Goal: Information Seeking & Learning: Learn about a topic

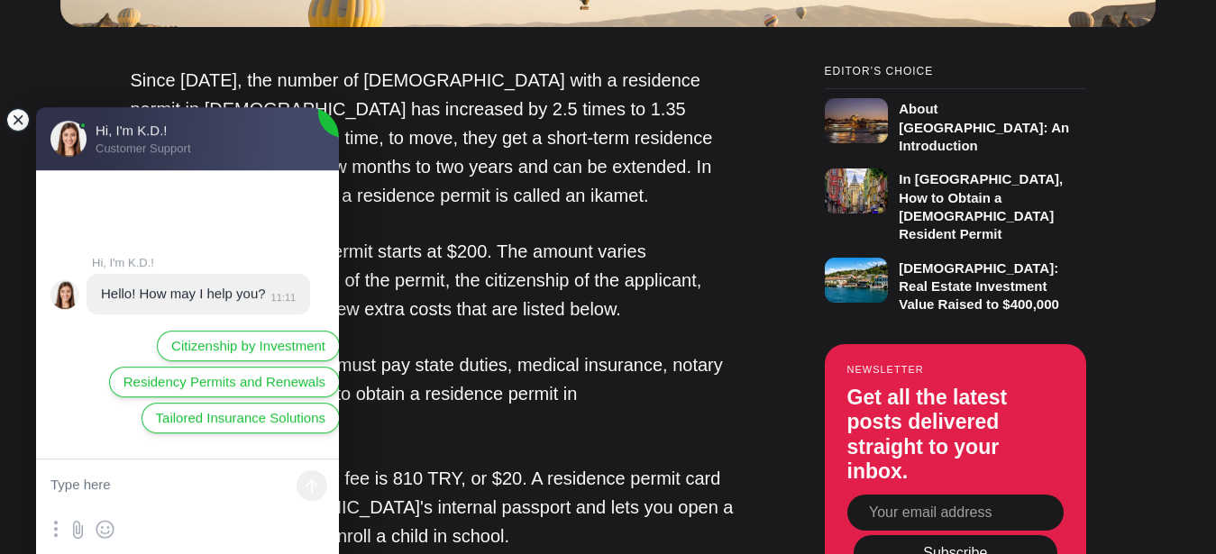
click at [19, 117] on jdiv at bounding box center [17, 119] width 25 height 25
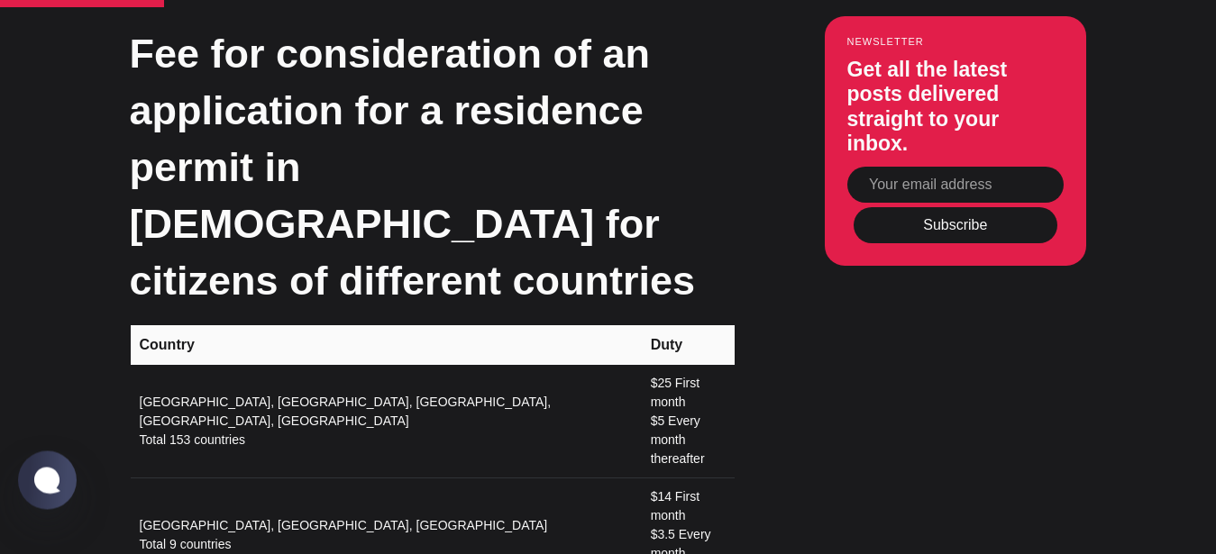
scroll to position [2702, 0]
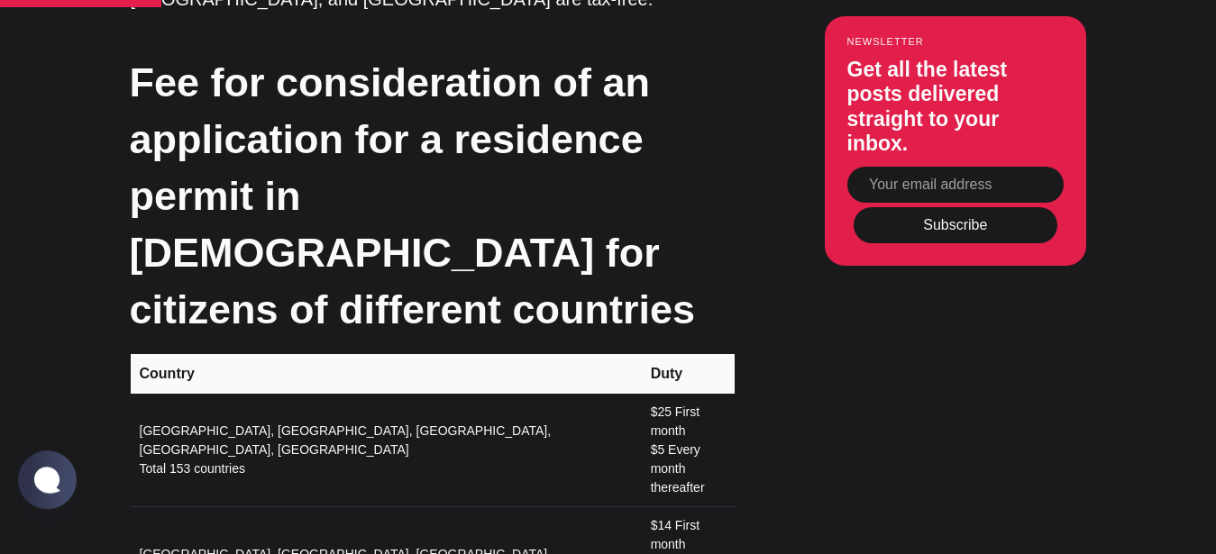
click at [225, 394] on td "[GEOGRAPHIC_DATA], [GEOGRAPHIC_DATA], [GEOGRAPHIC_DATA], [GEOGRAPHIC_DATA], [GE…" at bounding box center [385, 451] width 509 height 114
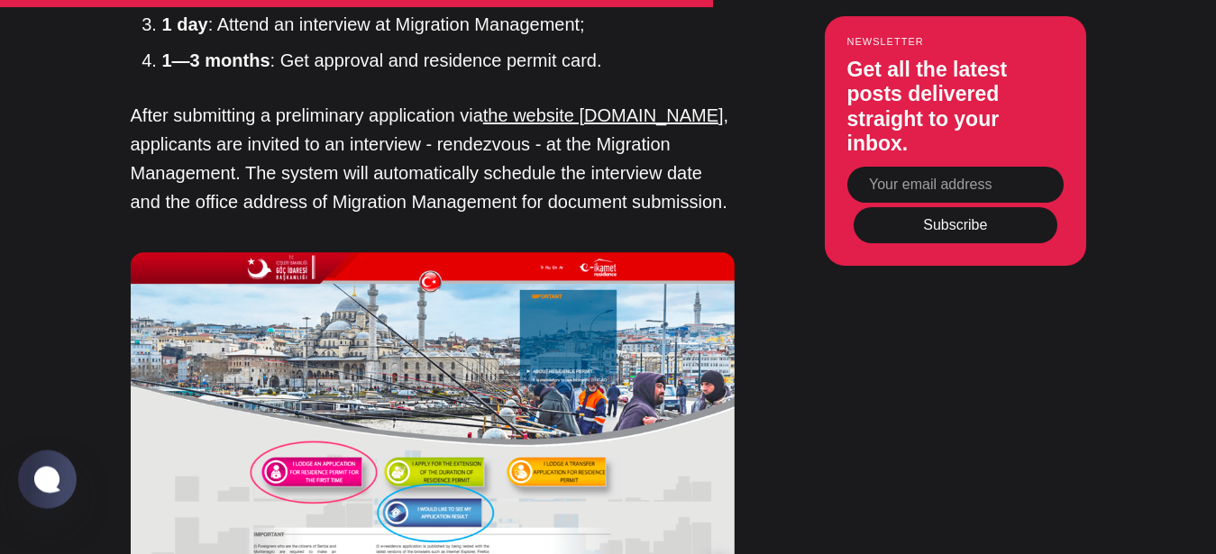
scroll to position [8807, 0]
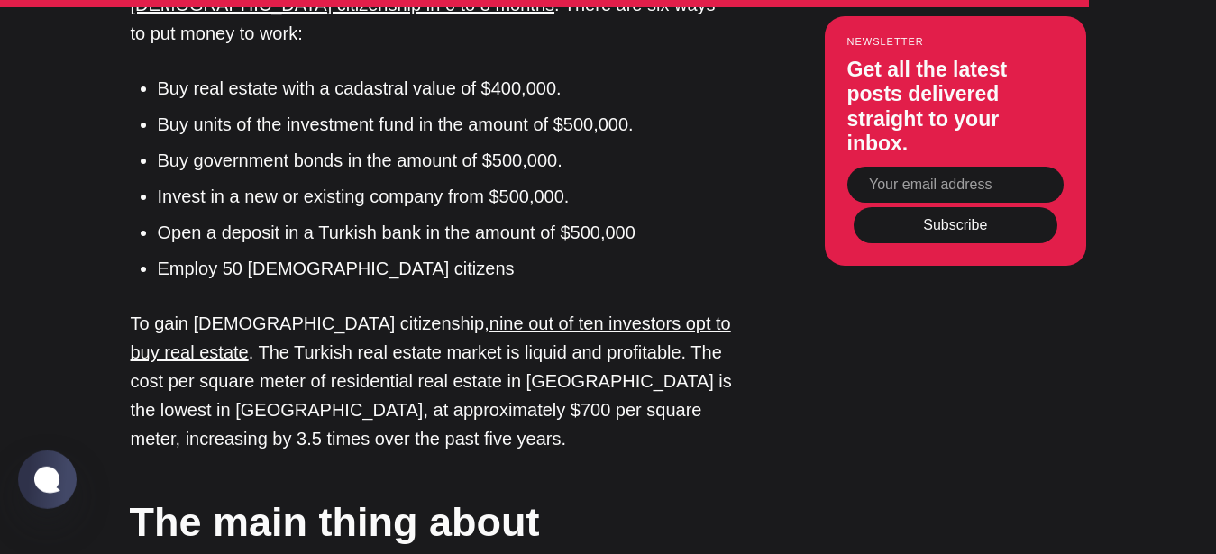
scroll to position [13139, 0]
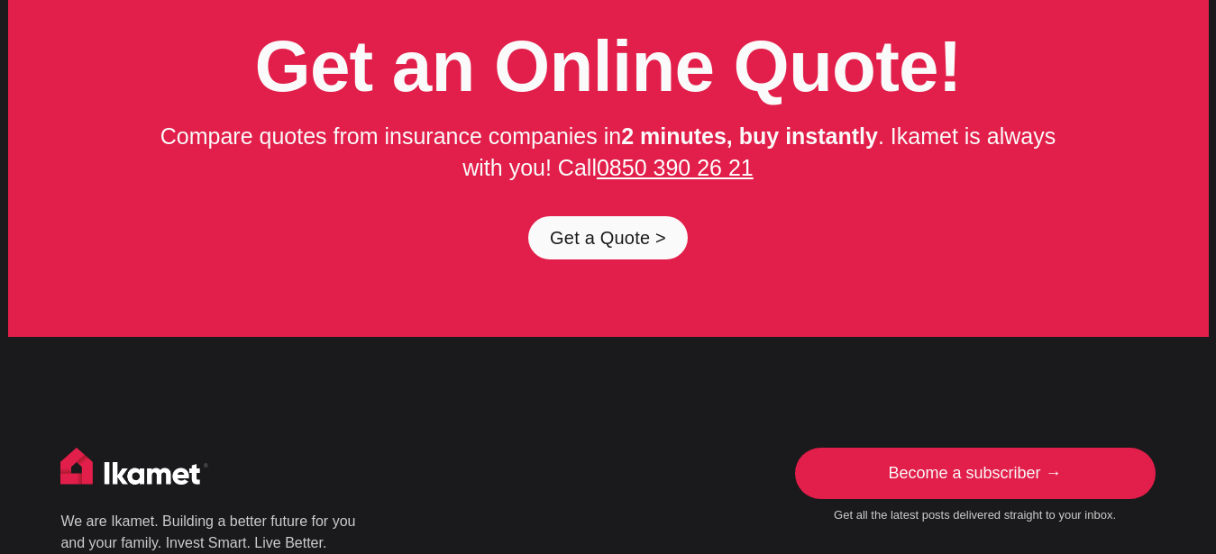
scroll to position [9107, 0]
